Goal: Obtain resource: Download file/media

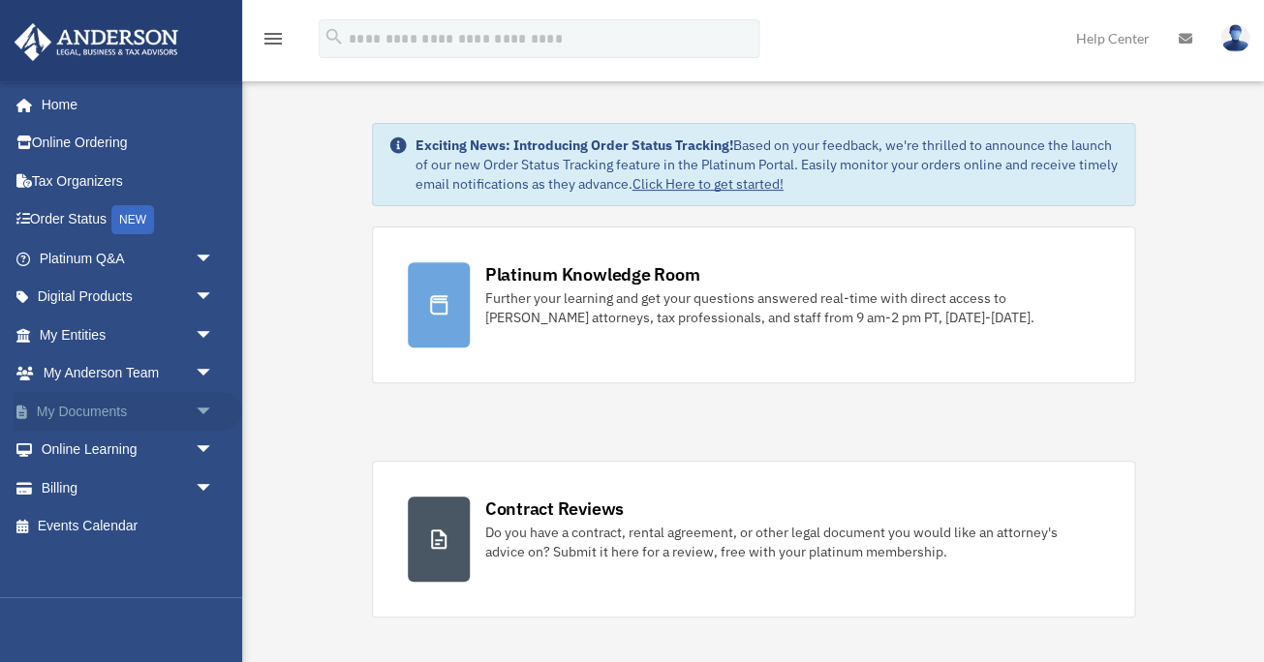
click at [109, 411] on link "My Documents arrow_drop_down" at bounding box center [128, 411] width 229 height 39
click at [211, 410] on span "arrow_drop_down" at bounding box center [213, 412] width 39 height 40
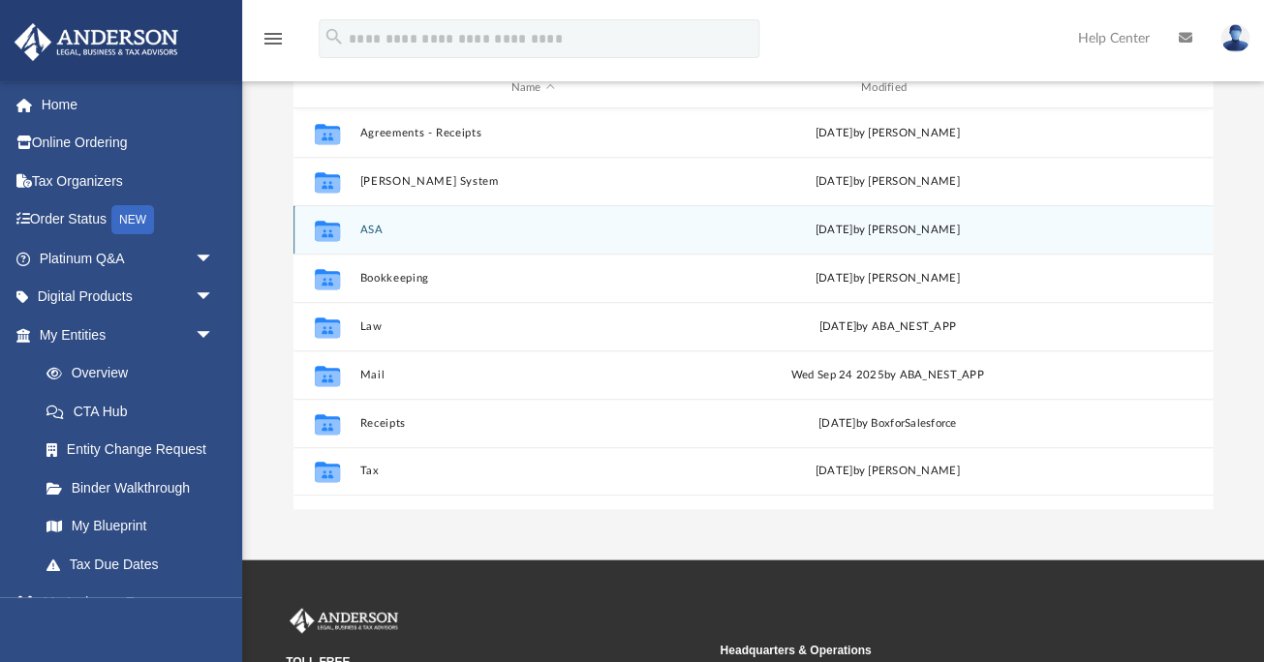
scroll to position [228, 0]
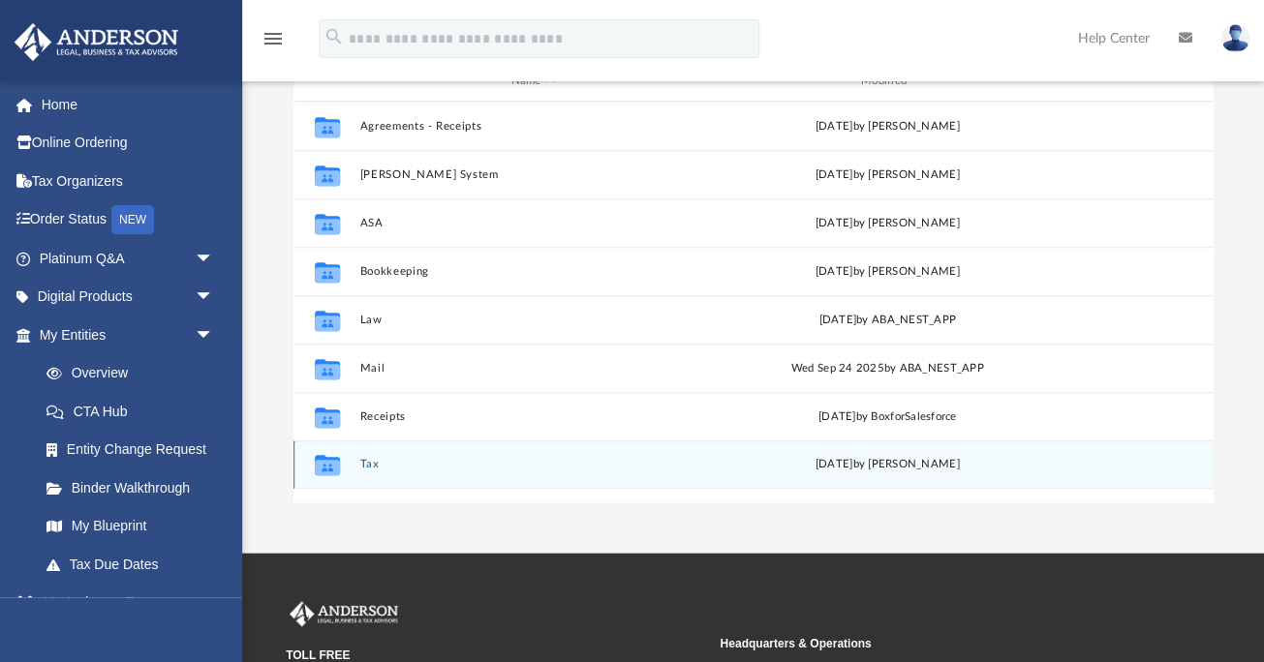
click at [362, 463] on button "Tax" at bounding box center [532, 464] width 346 height 13
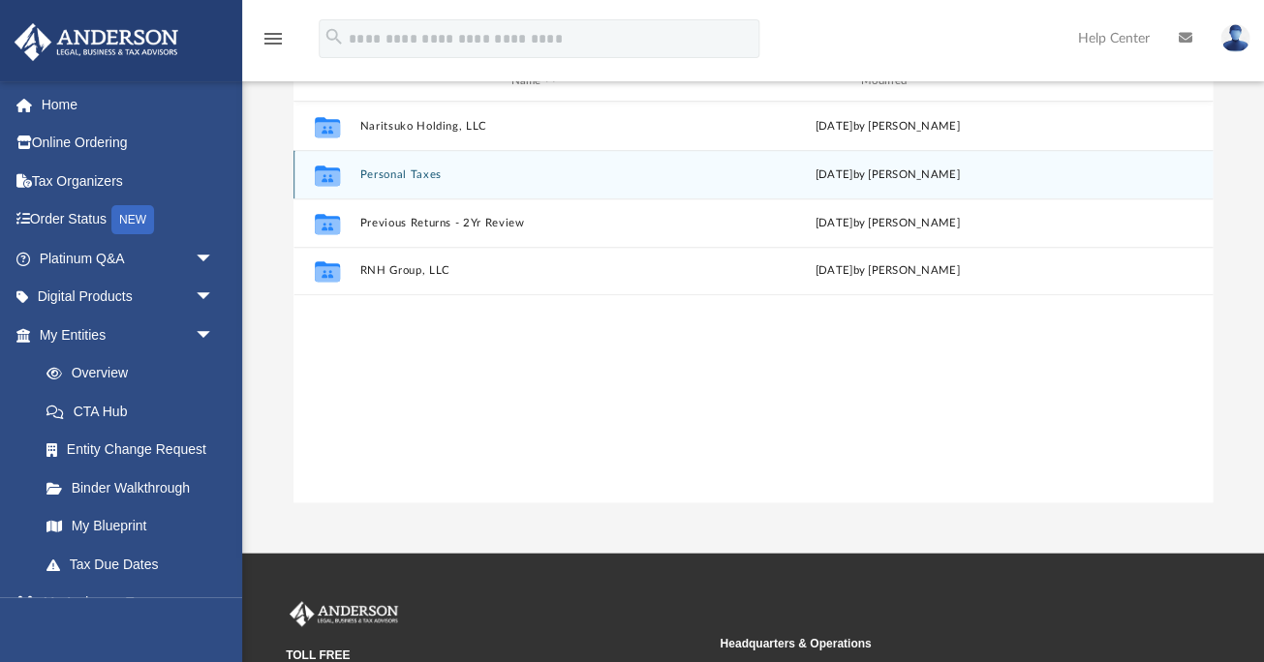
click at [419, 170] on button "Personal Taxes" at bounding box center [532, 174] width 346 height 13
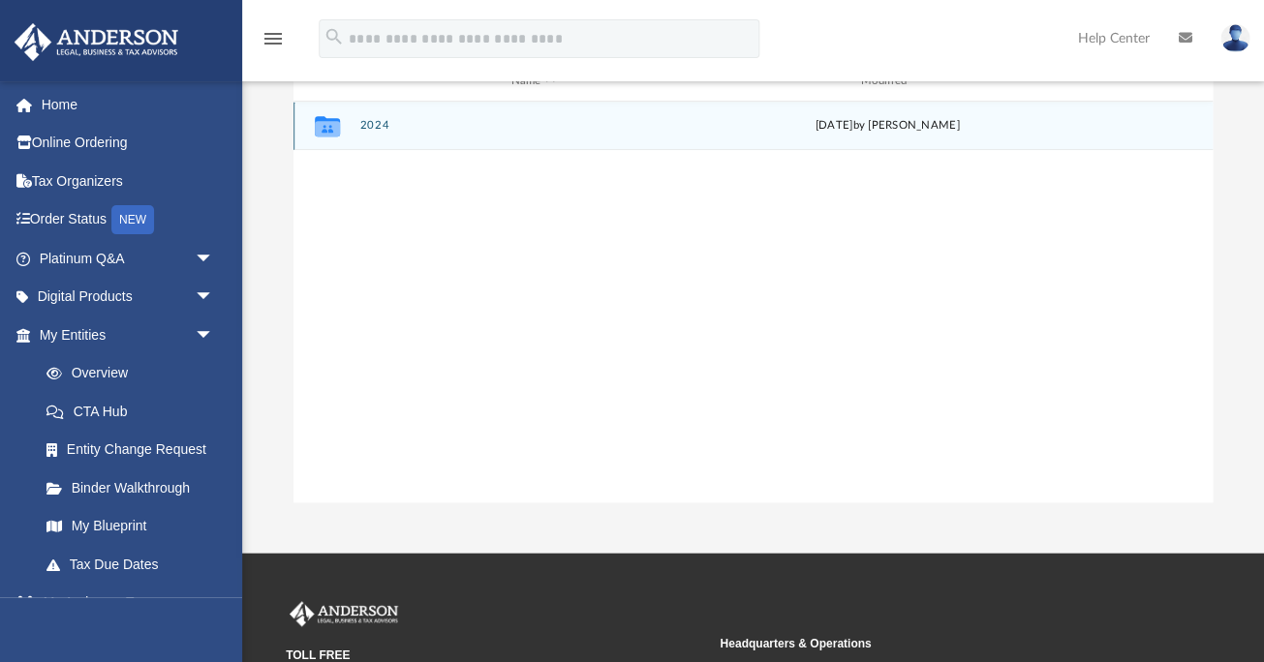
click at [368, 114] on div "Collaborated Folder 2024 [DATE] by [PERSON_NAME]" at bounding box center [752, 126] width 919 height 48
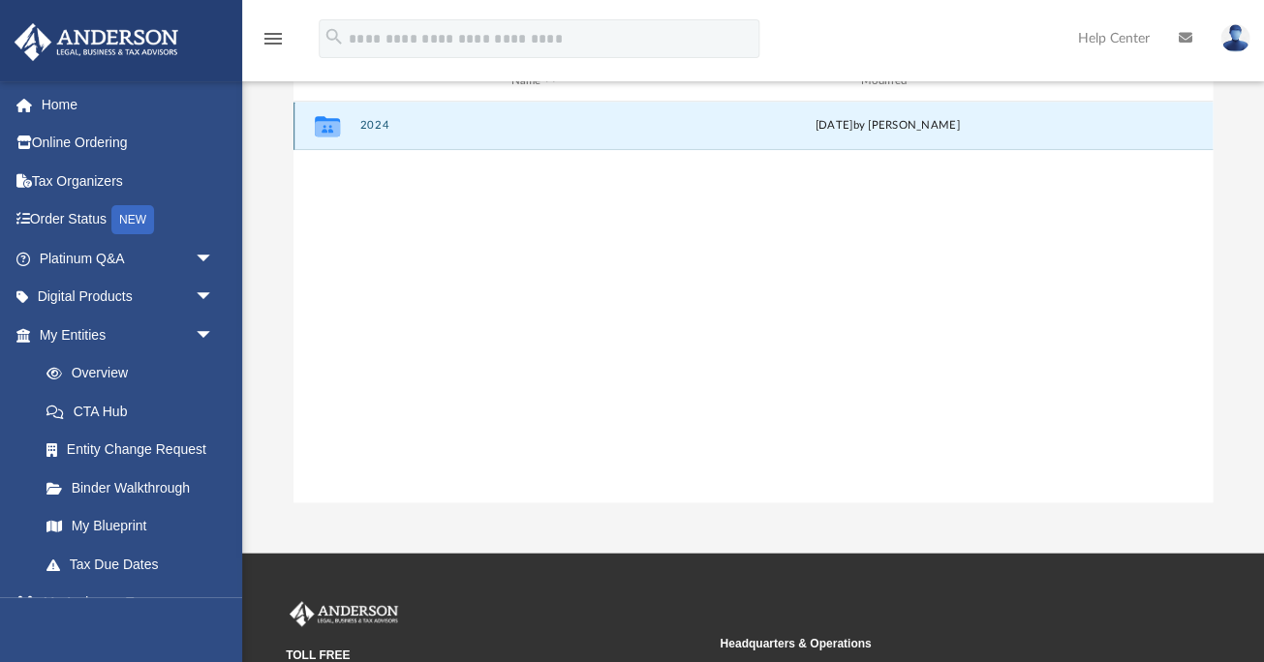
click at [370, 121] on button "2024" at bounding box center [532, 125] width 346 height 13
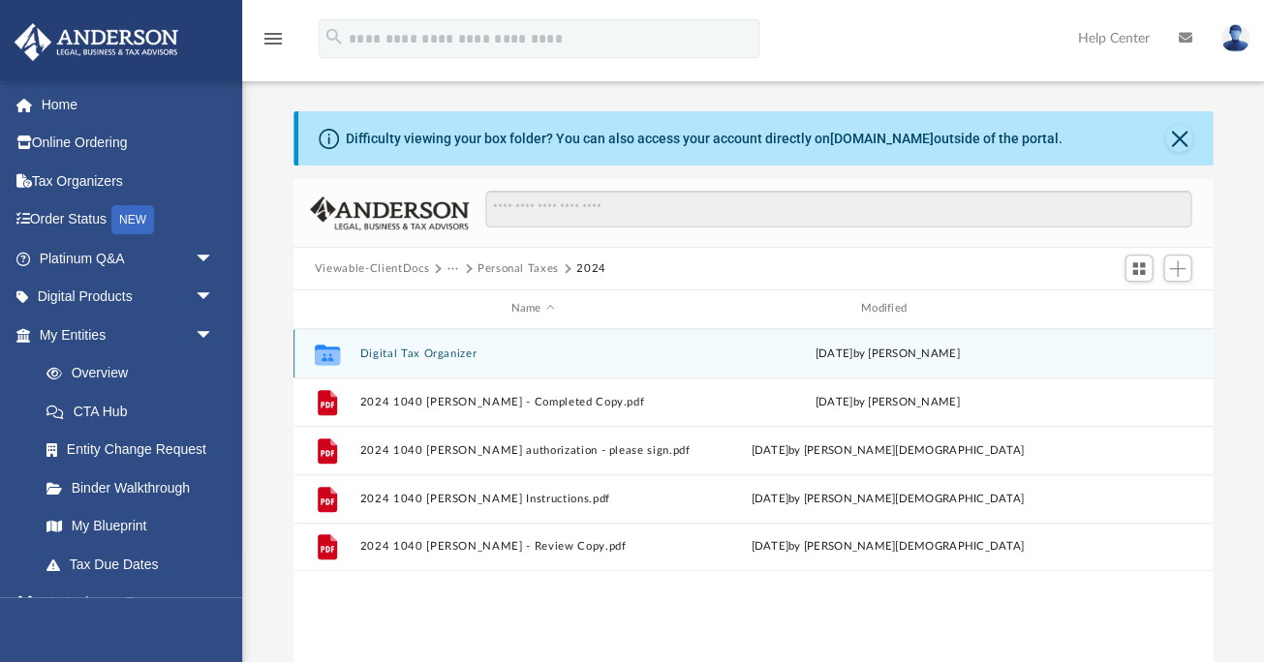
scroll to position [0, 0]
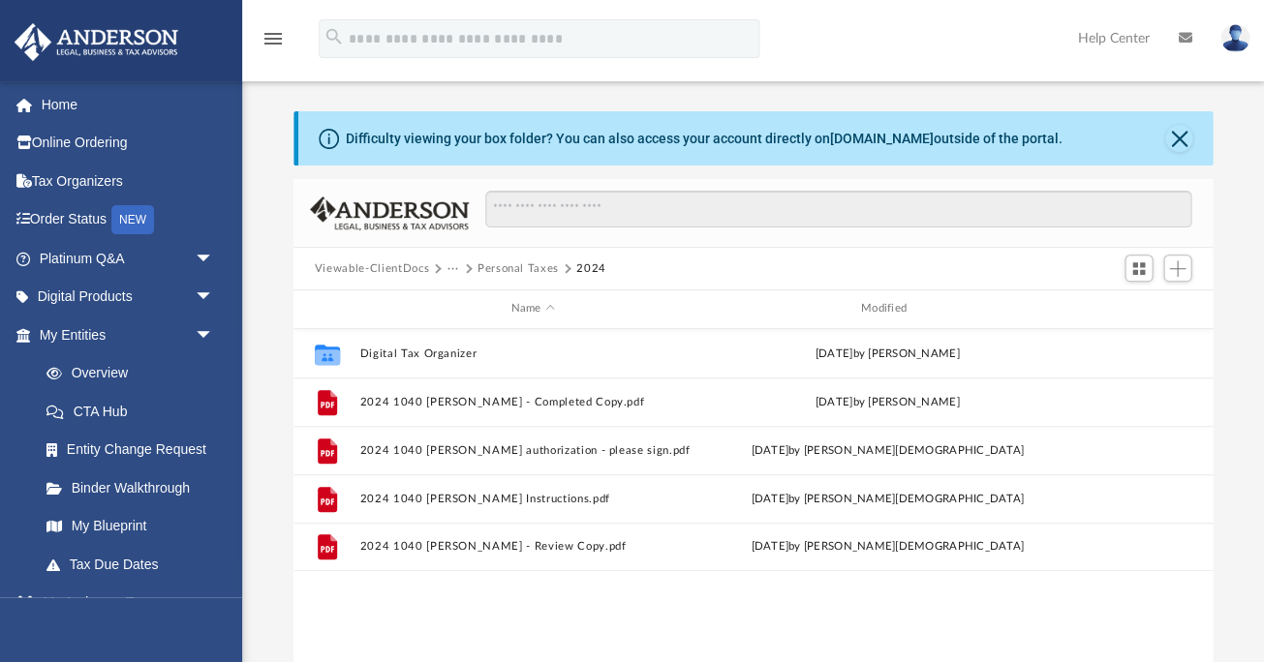
click at [403, 265] on button "Viewable-ClientDocs" at bounding box center [372, 268] width 114 height 17
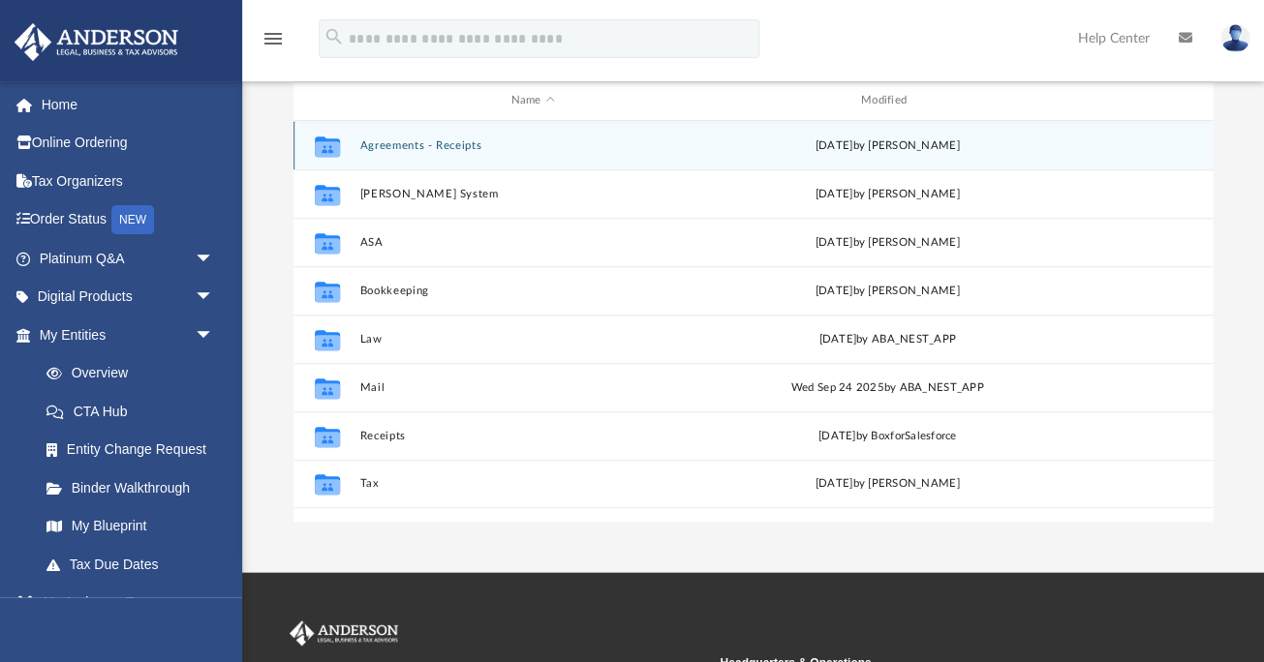
scroll to position [219, 0]
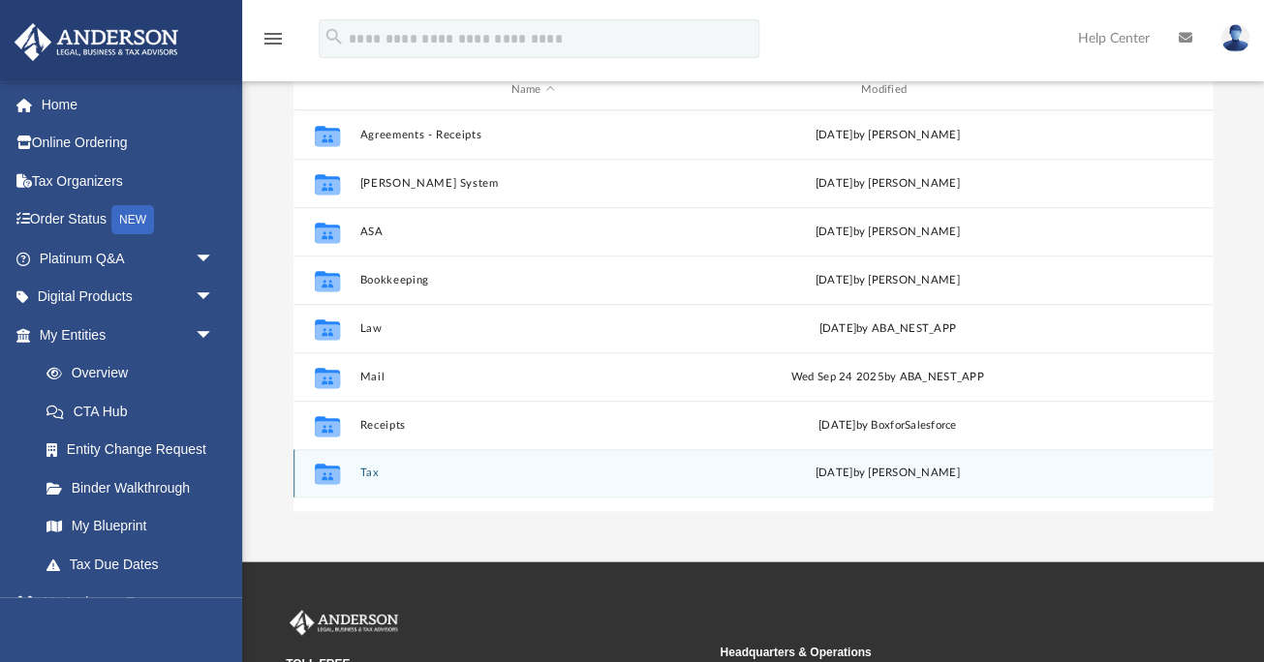
click at [365, 473] on button "Tax" at bounding box center [532, 473] width 346 height 13
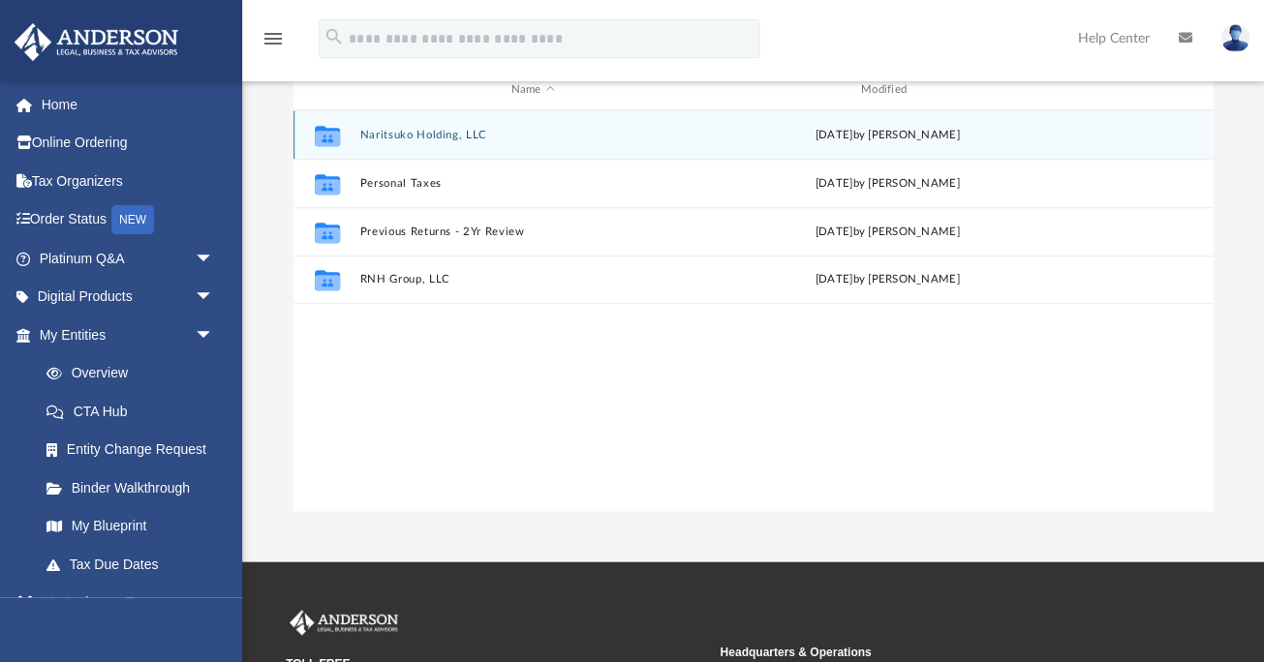
click at [439, 127] on div "Collaborated Folder Naritsuko Holding, LLC [DATE] by [PERSON_NAME]" at bounding box center [752, 134] width 919 height 48
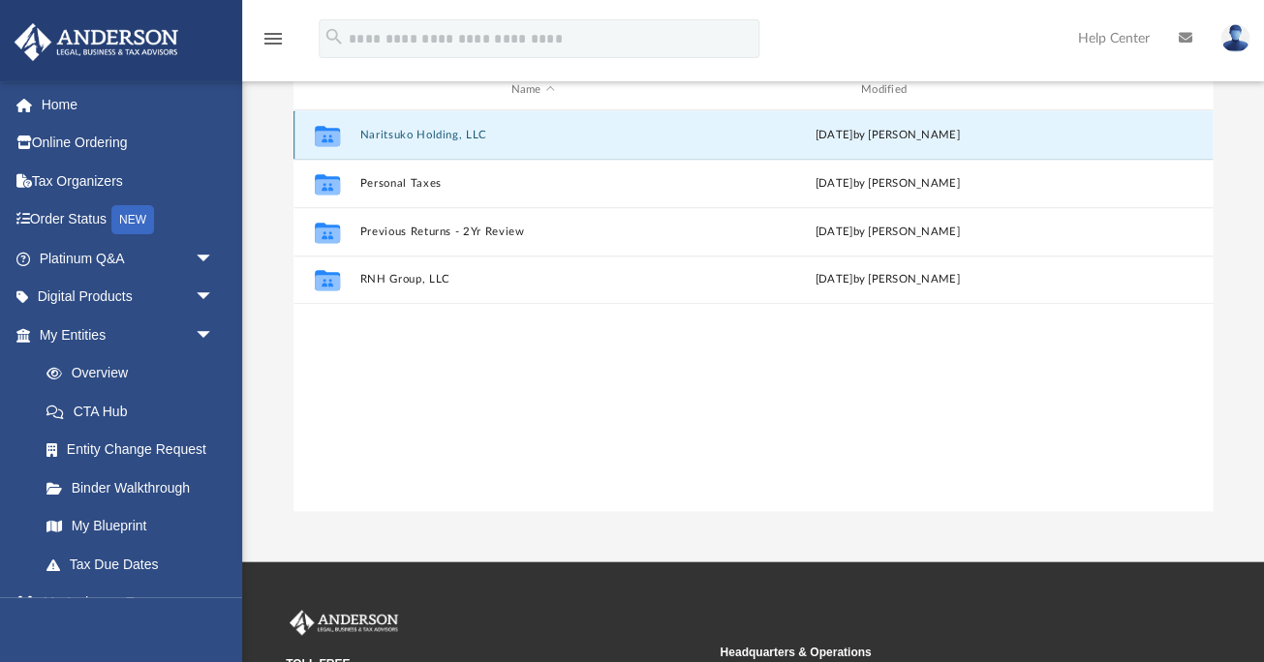
click at [439, 127] on div "Collaborated Folder Naritsuko Holding, LLC [DATE] by [PERSON_NAME]" at bounding box center [752, 134] width 919 height 48
click at [475, 136] on button "Naritsuko Holding, LLC" at bounding box center [532, 135] width 346 height 13
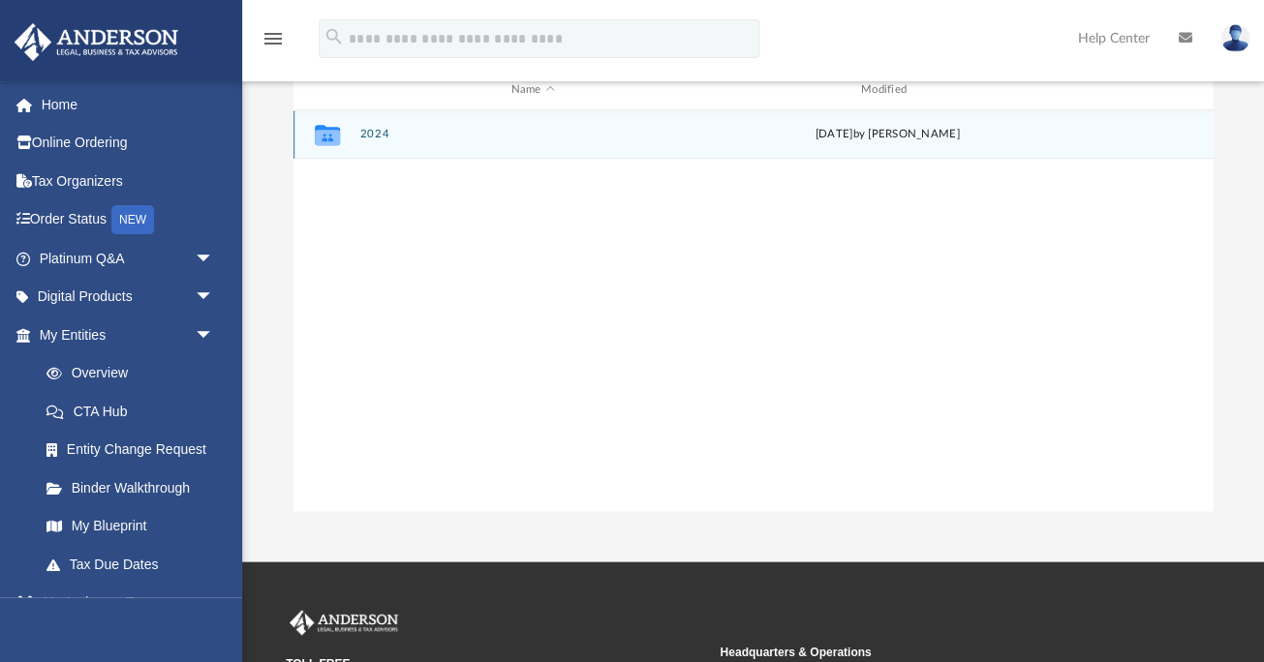
click at [375, 129] on button "2024" at bounding box center [532, 134] width 346 height 13
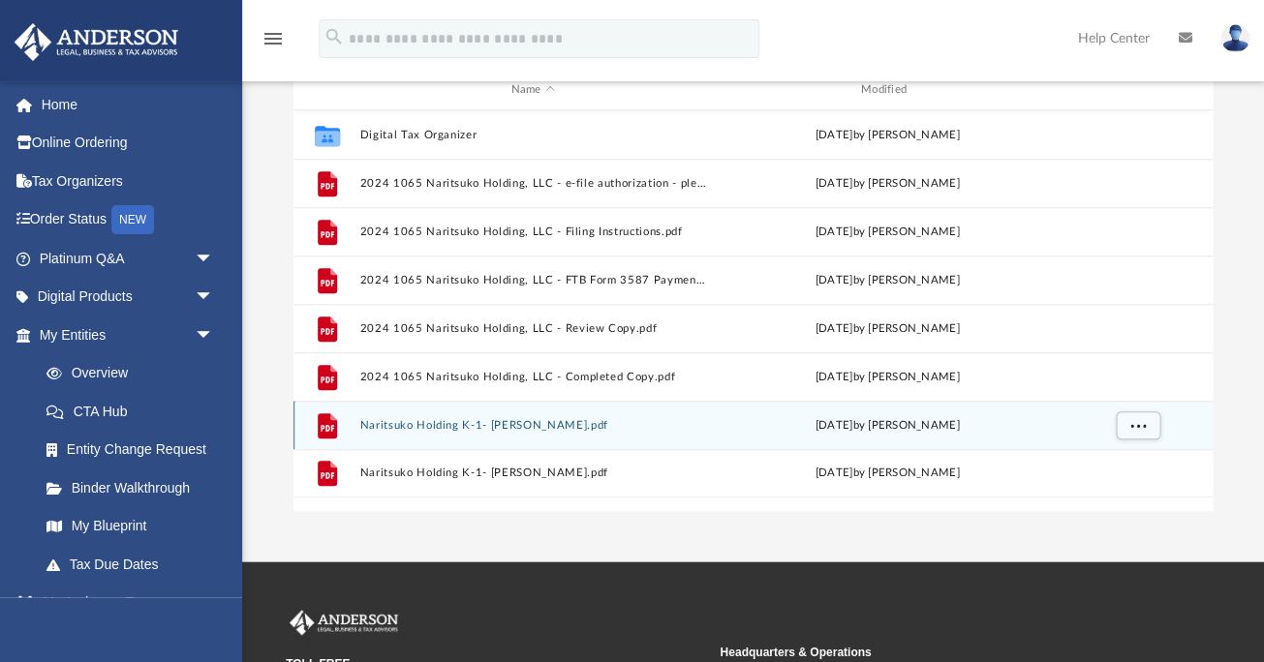
click at [499, 428] on button "Naritsuko Holding K-1- [PERSON_NAME].pdf" at bounding box center [532, 425] width 346 height 13
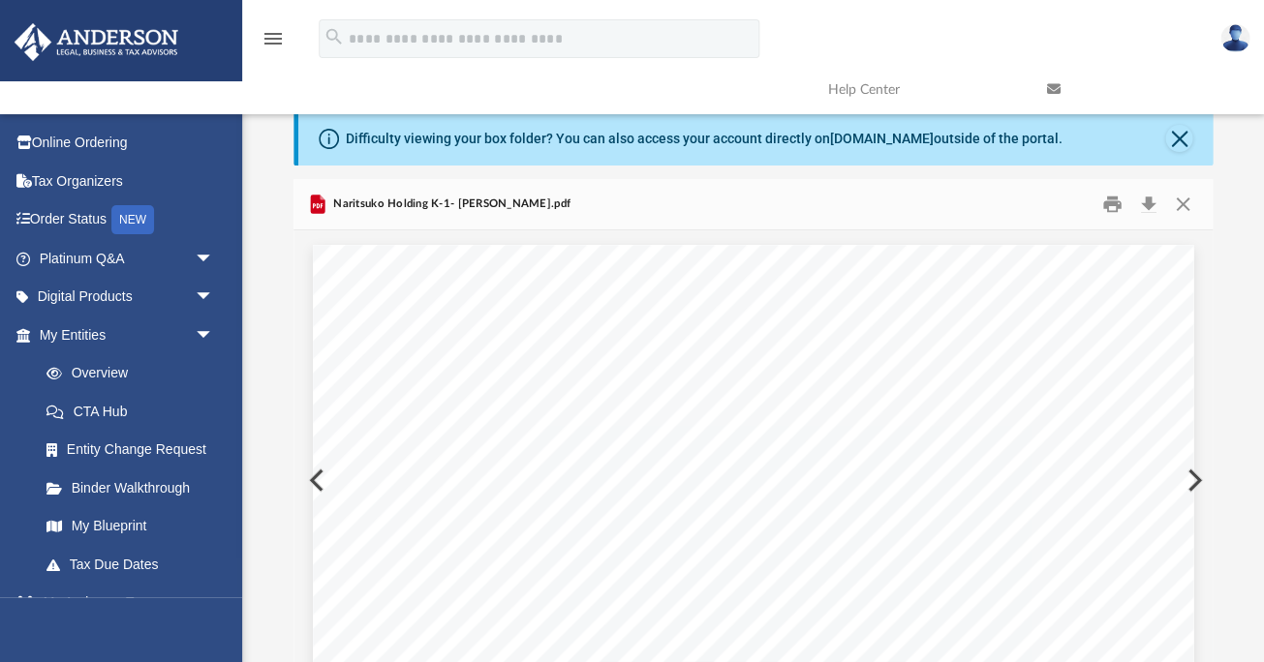
scroll to position [0, 0]
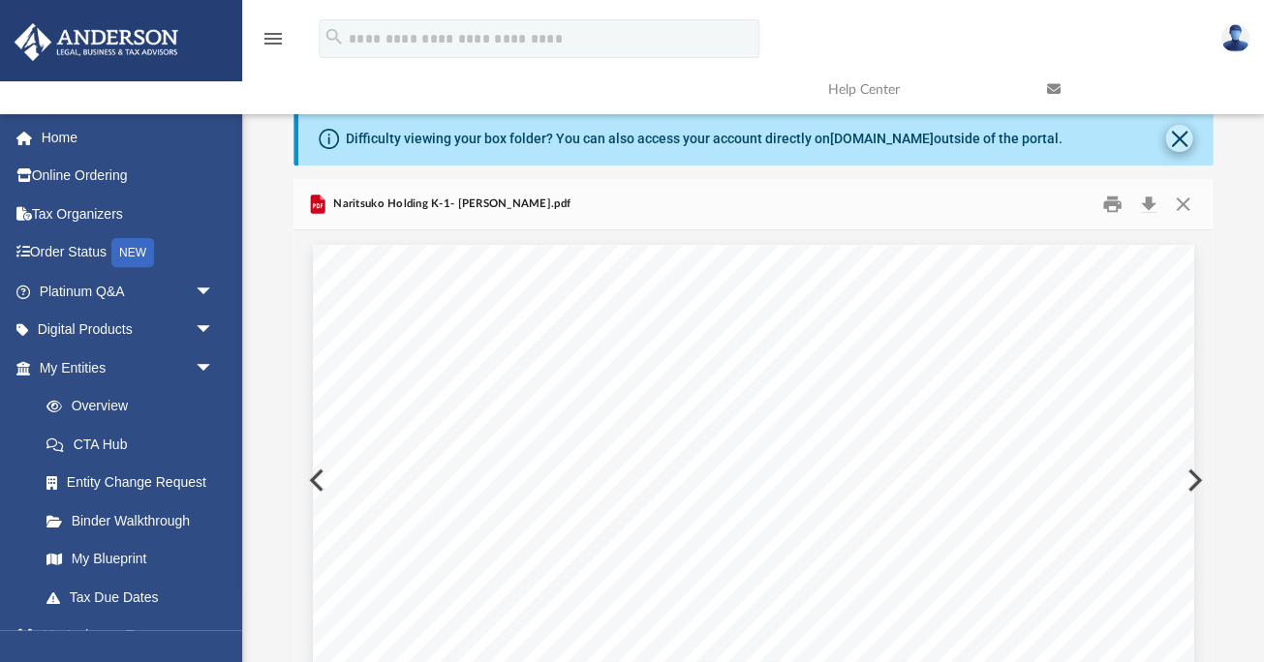
click at [1171, 133] on button "Close" at bounding box center [1178, 138] width 27 height 27
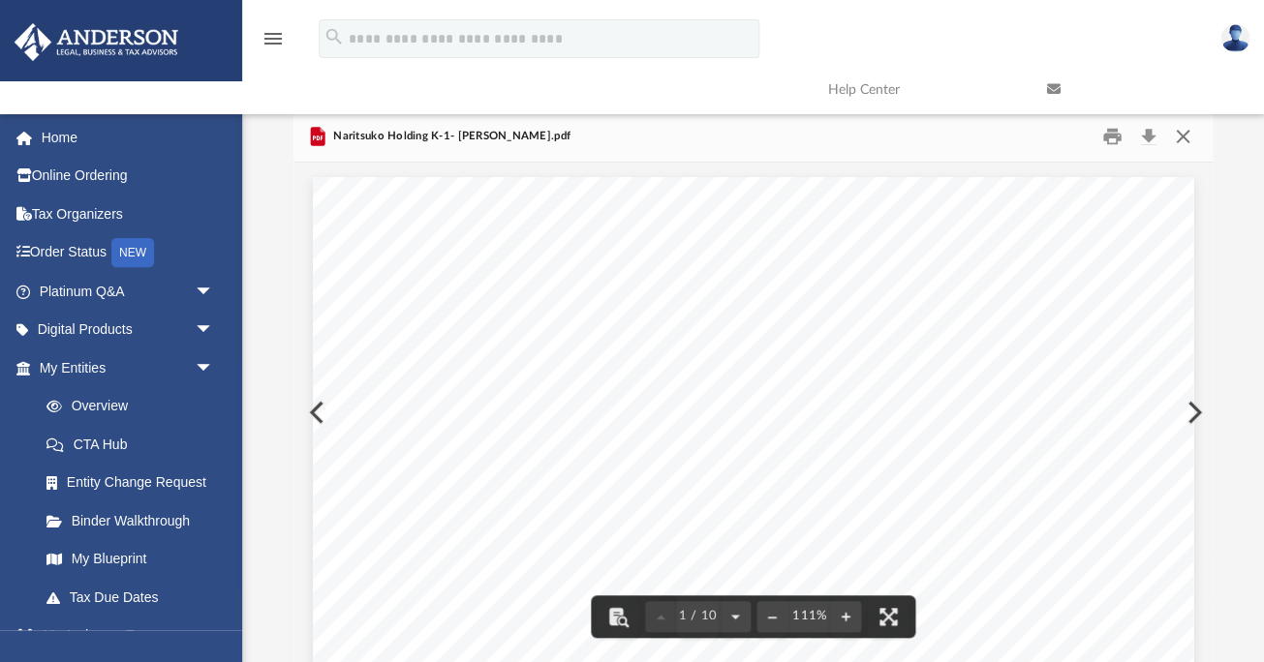
click at [1179, 136] on button "Close" at bounding box center [1182, 137] width 35 height 30
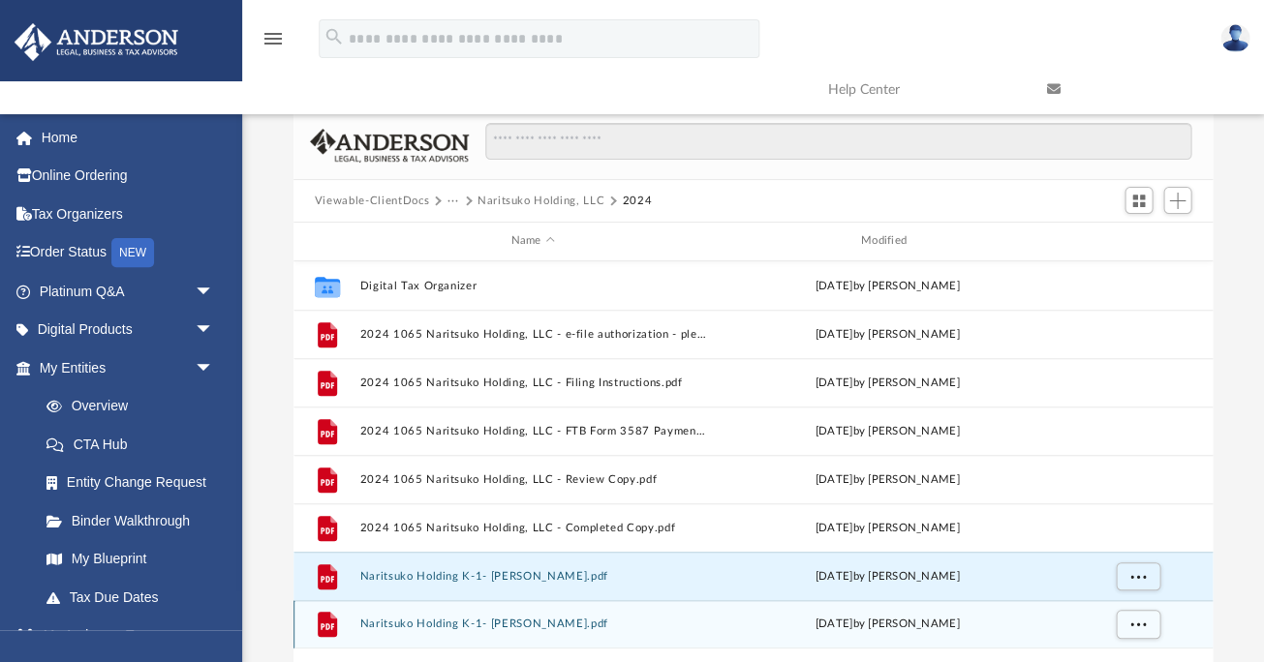
click at [517, 624] on button "Naritsuko Holding K-1- [PERSON_NAME].pdf" at bounding box center [532, 624] width 346 height 13
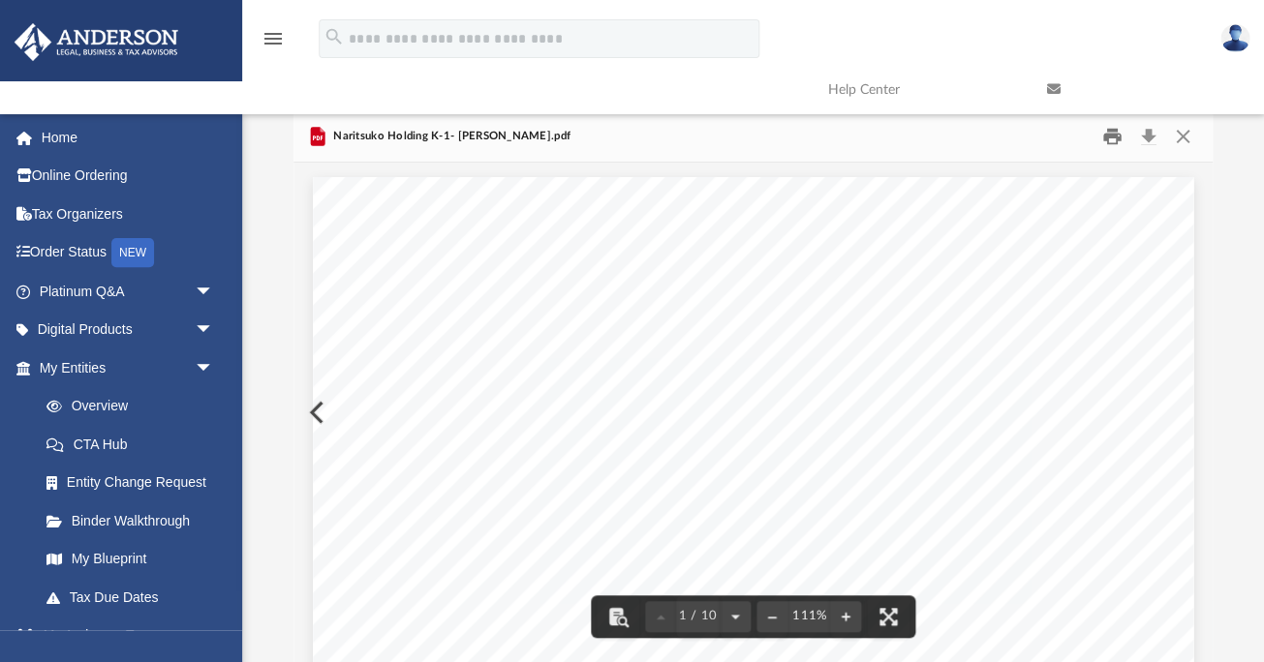
click at [1103, 128] on button "Print" at bounding box center [1111, 137] width 39 height 30
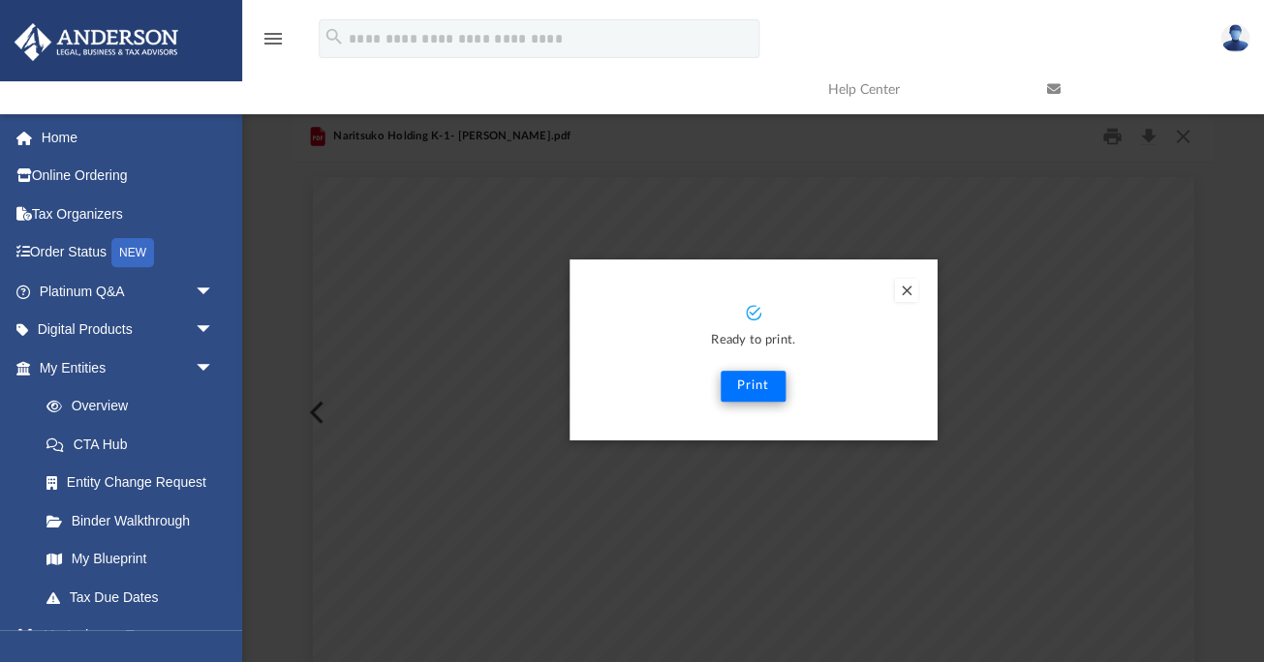
click at [736, 378] on button "Print" at bounding box center [752, 386] width 65 height 31
